Goal: Information Seeking & Learning: Learn about a topic

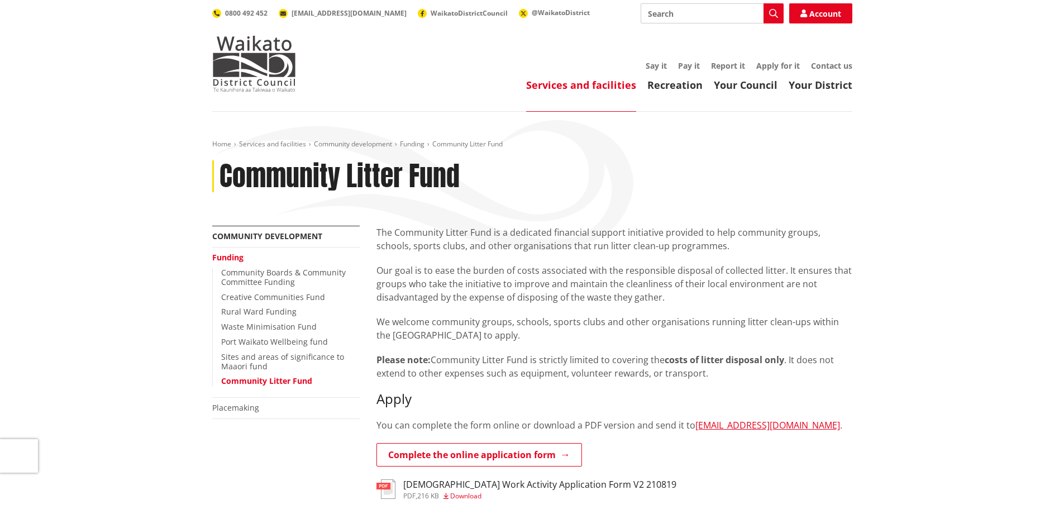
scroll to position [56, 0]
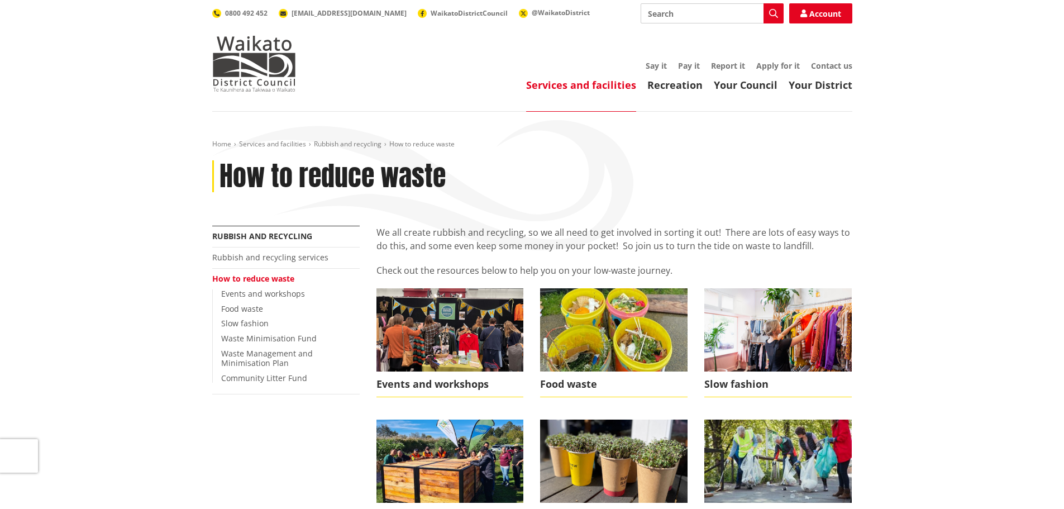
scroll to position [167, 0]
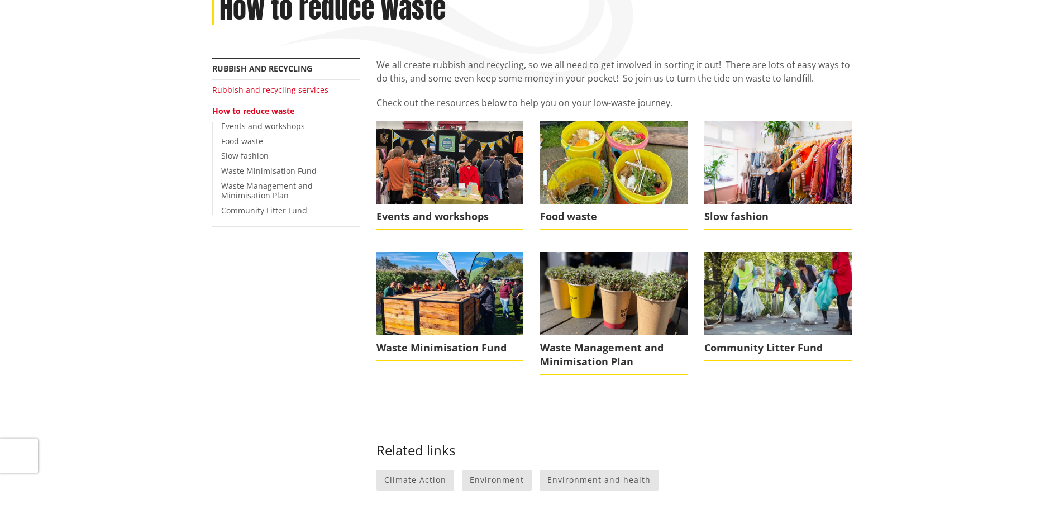
click at [261, 92] on link "Rubbish and recycling services" at bounding box center [270, 89] width 116 height 11
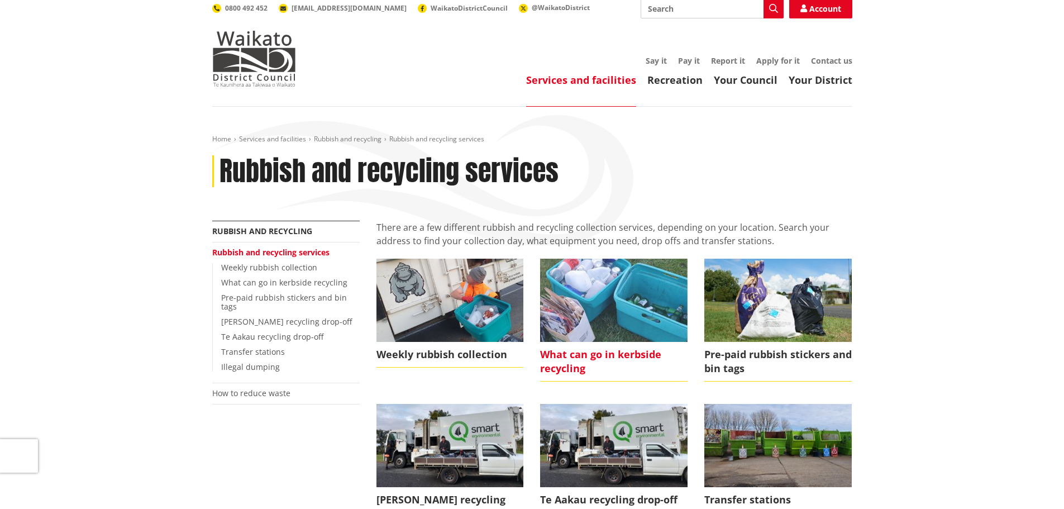
scroll to position [112, 0]
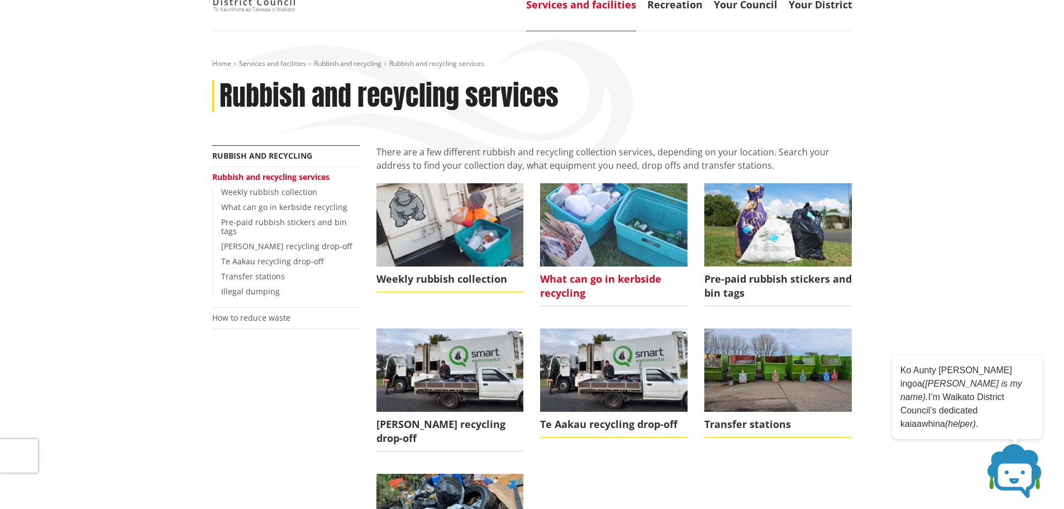
click at [590, 281] on span "What can go in kerbside recycling" at bounding box center [613, 286] width 147 height 40
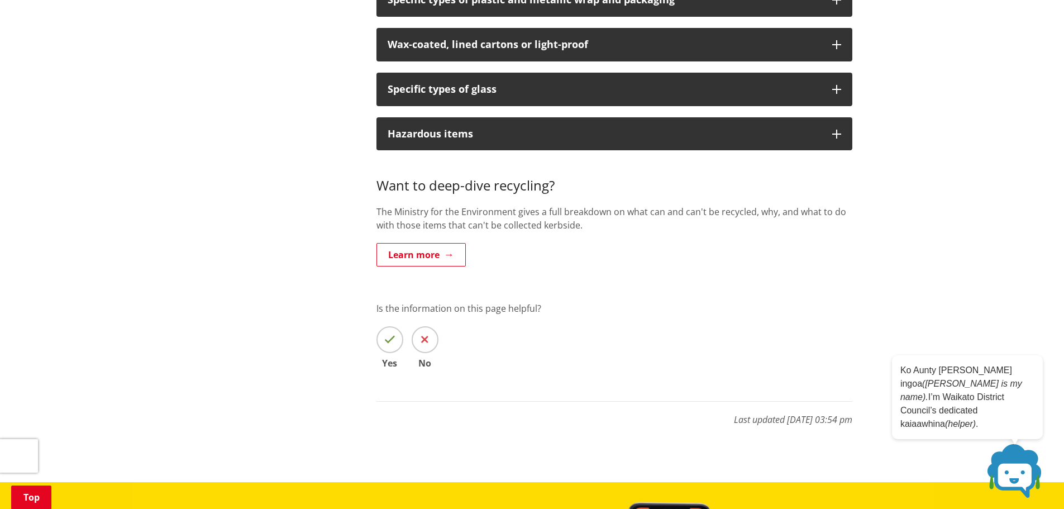
scroll to position [1284, 0]
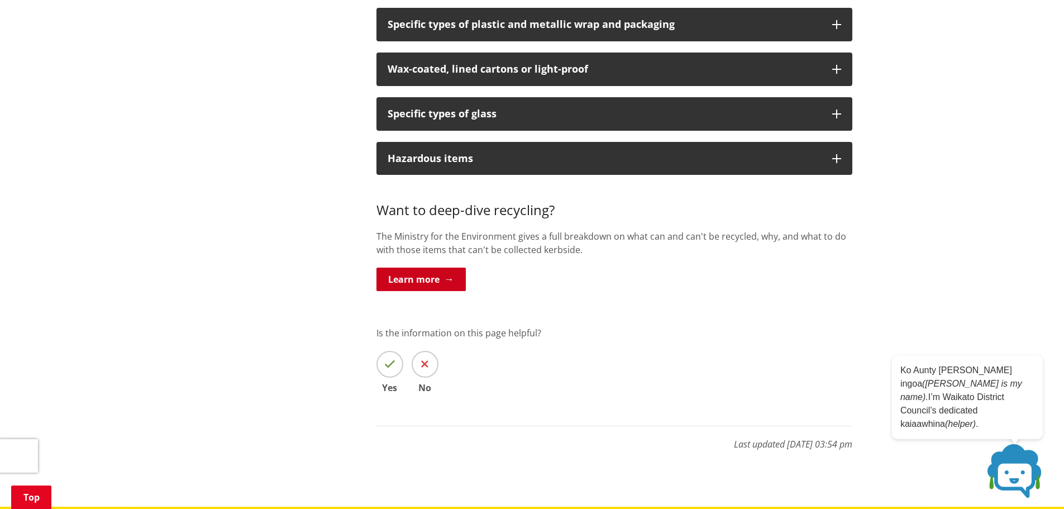
click at [443, 276] on link "Learn more" at bounding box center [420, 278] width 89 height 23
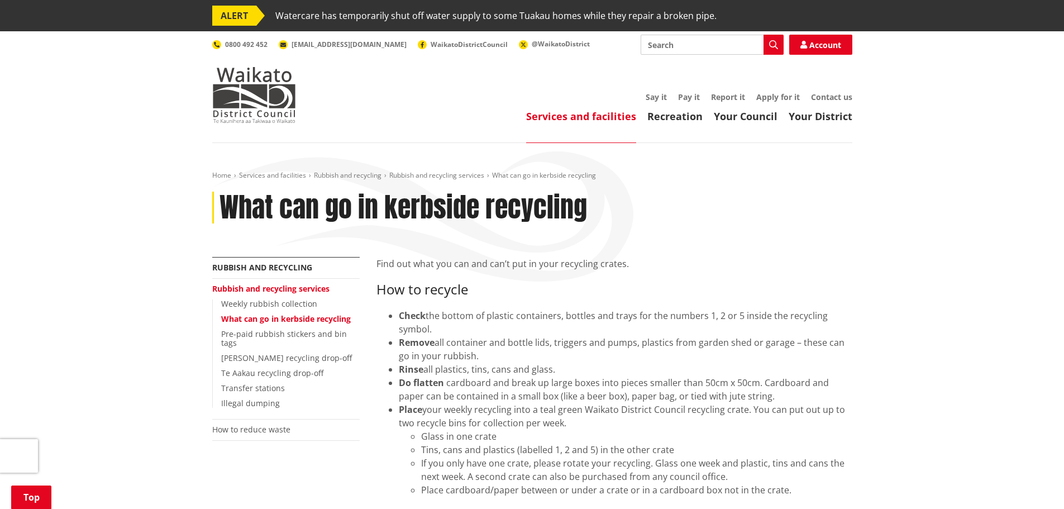
scroll to position [1284, 0]
